Goal: Information Seeking & Learning: Learn about a topic

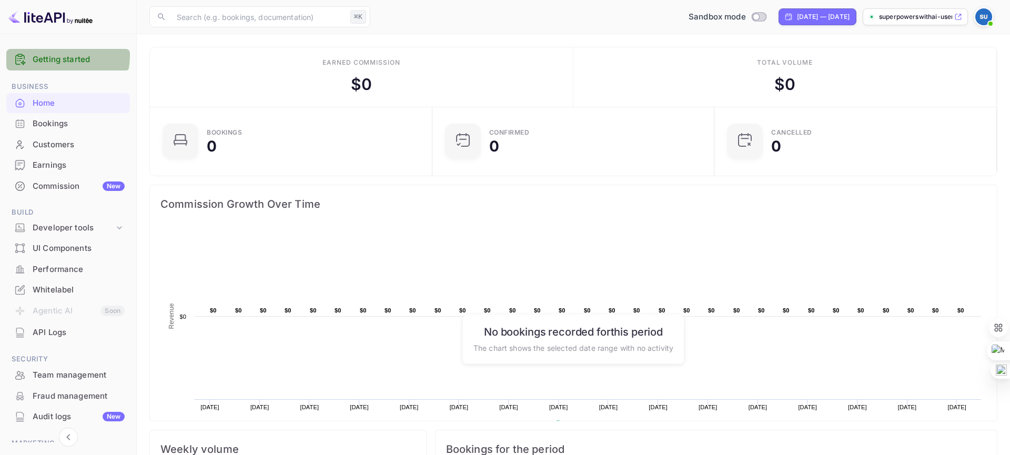
click at [60, 55] on link "Getting started" at bounding box center [79, 60] width 92 height 12
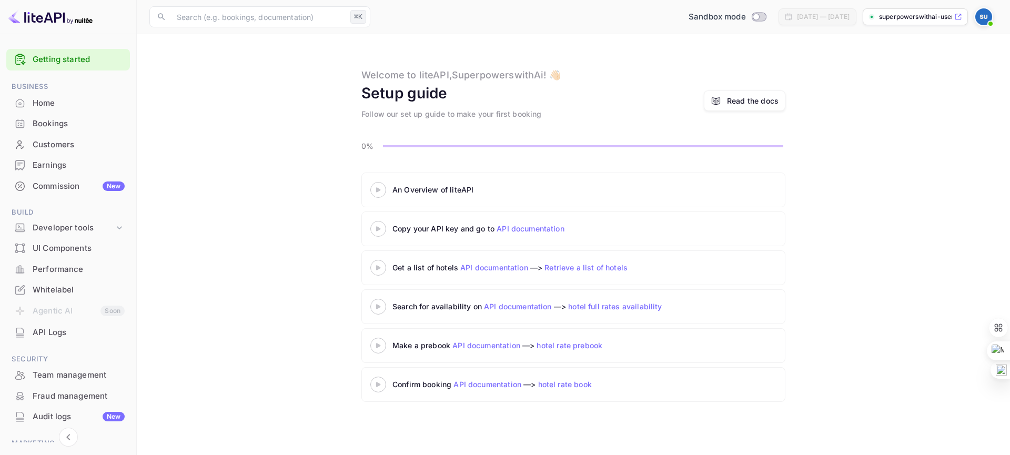
click at [54, 292] on div "Whitelabel" at bounding box center [79, 290] width 92 height 12
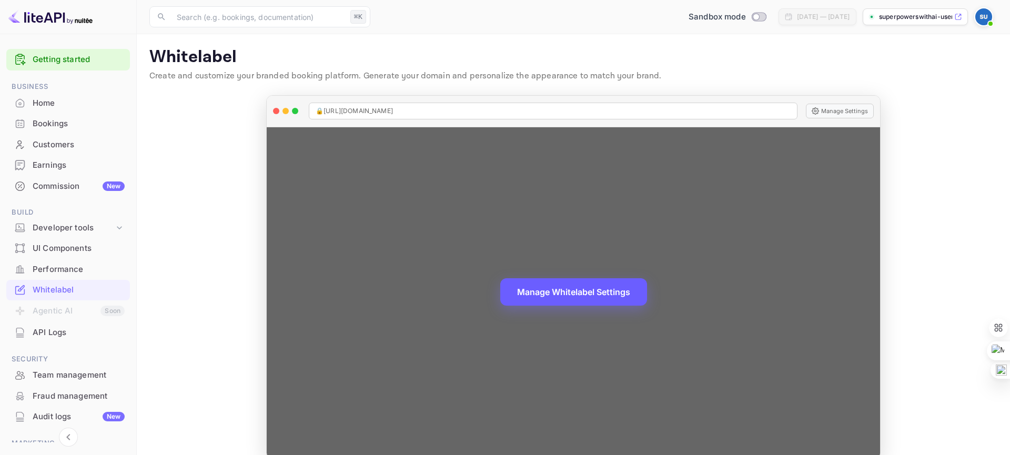
click at [596, 295] on button "Manage Whitelabel Settings" at bounding box center [573, 291] width 147 height 27
click at [572, 287] on button "Manage Whitelabel Settings" at bounding box center [573, 291] width 147 height 27
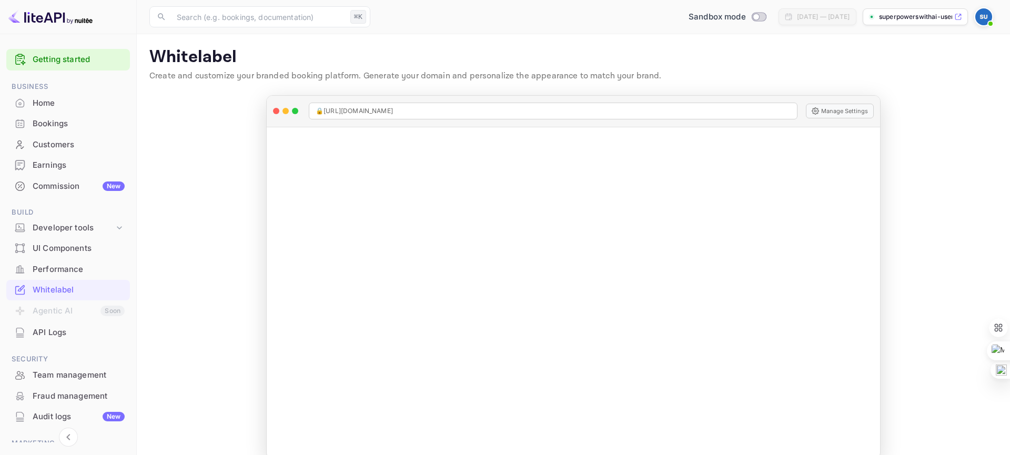
click at [58, 249] on div "UI Components" at bounding box center [79, 249] width 92 height 12
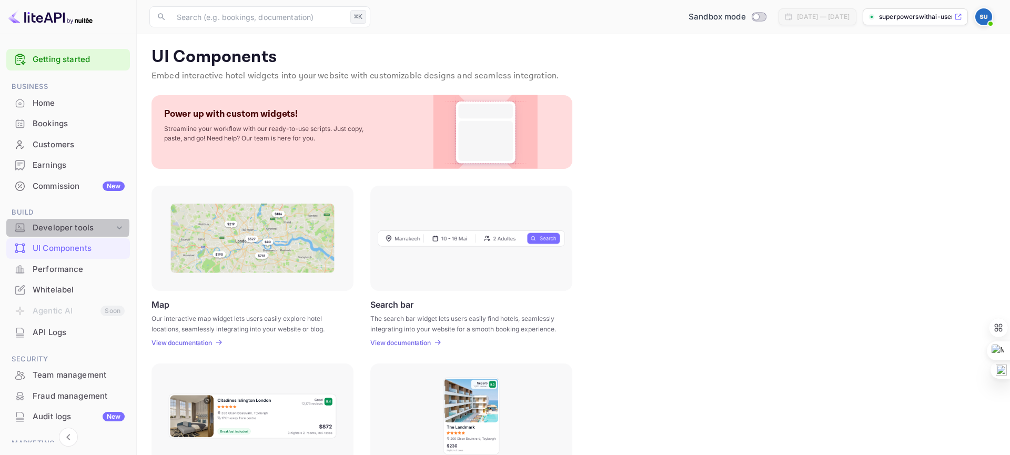
click at [60, 226] on div "Developer tools" at bounding box center [74, 228] width 82 height 12
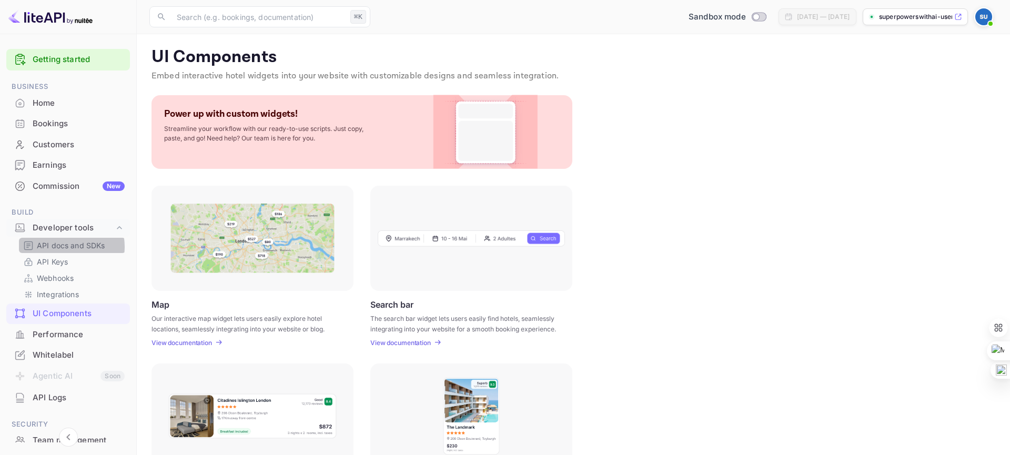
click at [64, 247] on p "API docs and SDKs" at bounding box center [71, 245] width 68 height 11
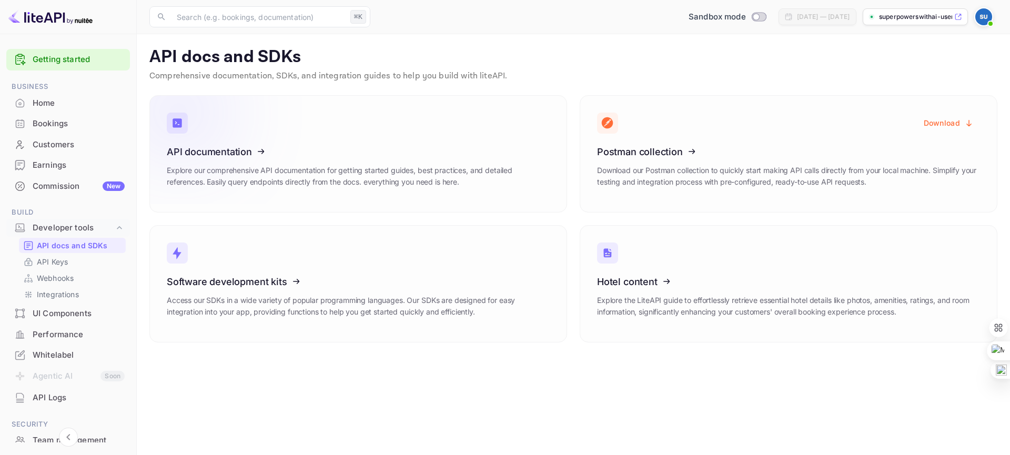
click at [282, 147] on icon at bounding box center [232, 150] width 164 height 108
click at [62, 262] on p "API Keys" at bounding box center [52, 261] width 31 height 11
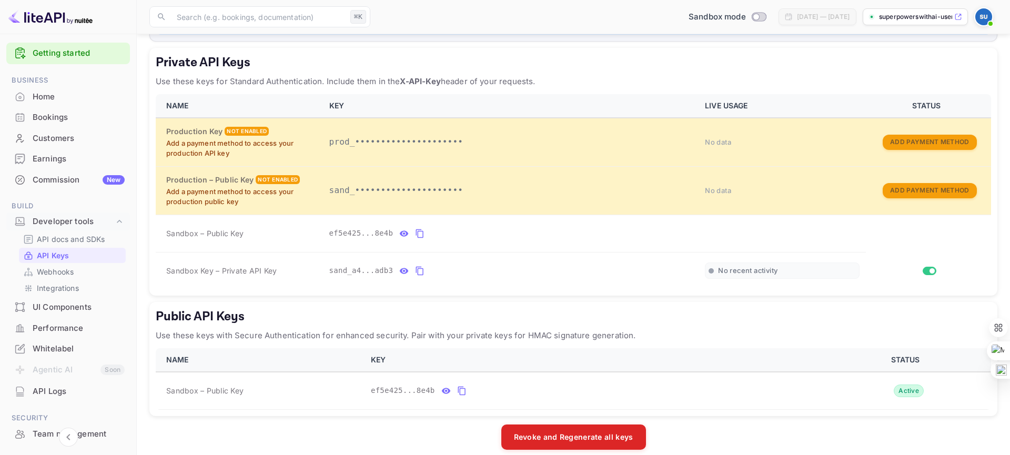
scroll to position [177, 0]
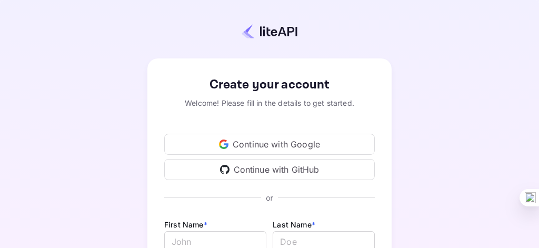
click at [287, 139] on div "Continue with Google" at bounding box center [269, 144] width 210 height 21
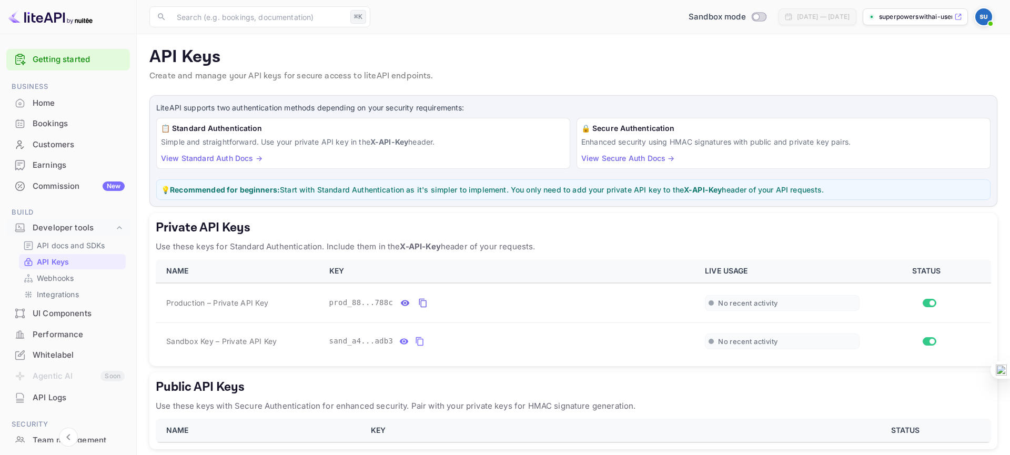
scroll to position [45, 0]
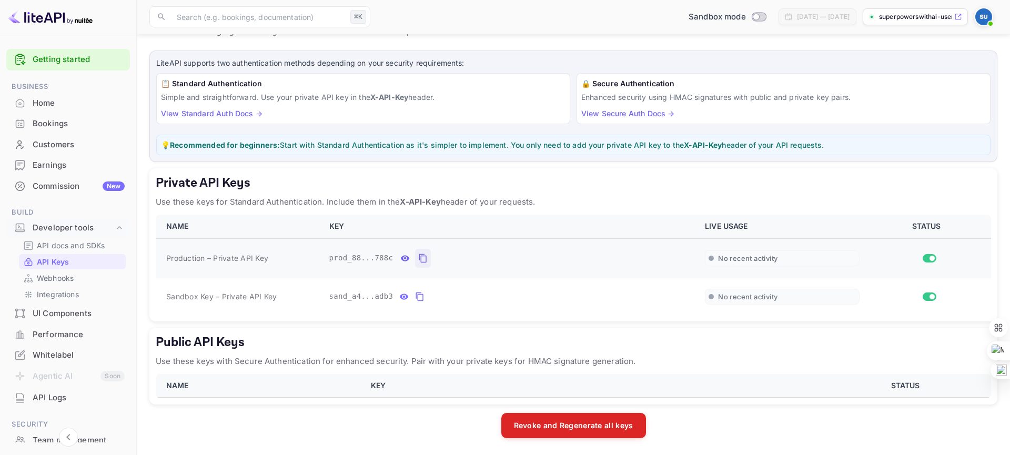
click at [418, 258] on icon "private api keys table" at bounding box center [422, 258] width 9 height 13
click at [416, 297] on icon "private api keys table" at bounding box center [419, 296] width 7 height 9
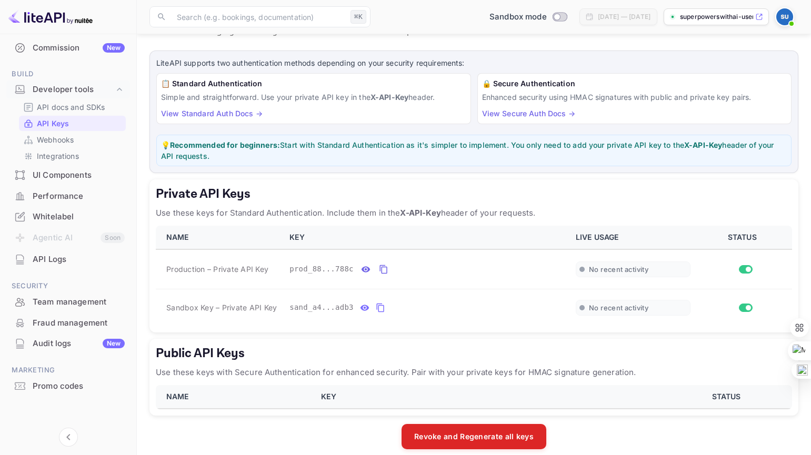
scroll to position [0, 0]
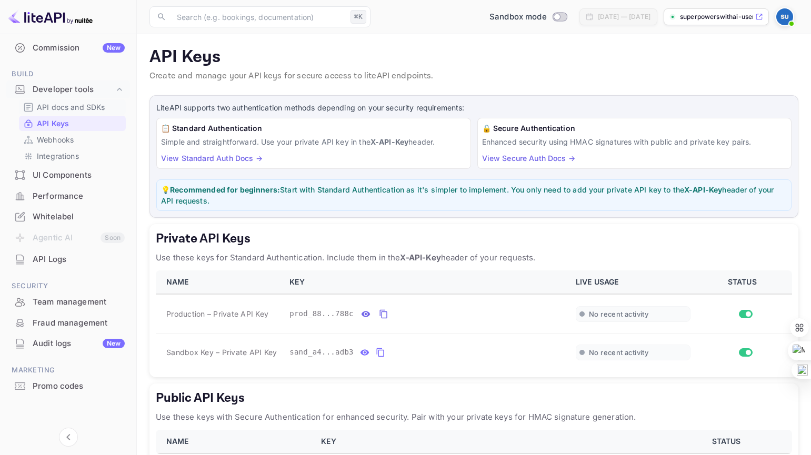
click at [67, 107] on p "API docs and SDKs" at bounding box center [71, 107] width 68 height 11
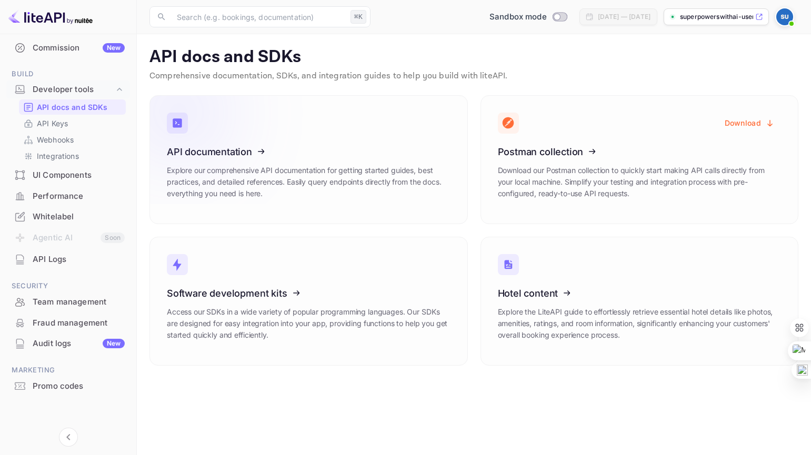
click at [331, 151] on h3 "API documentation" at bounding box center [309, 151] width 284 height 11
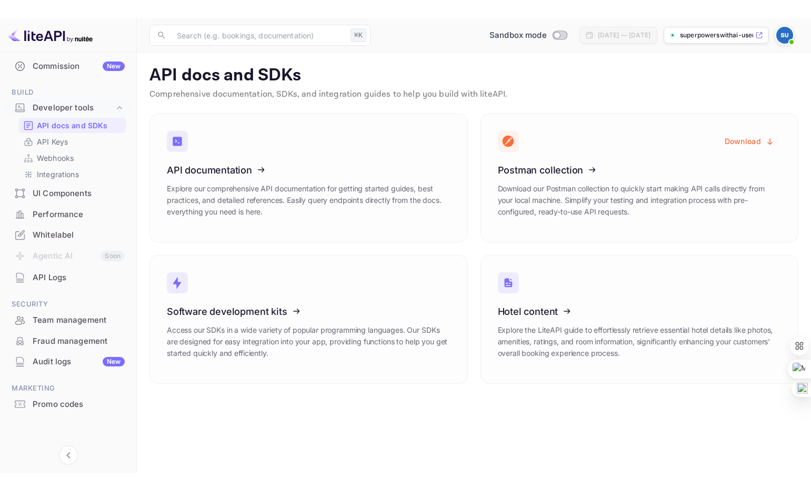
scroll to position [138, 0]
